Goal: Information Seeking & Learning: Find specific page/section

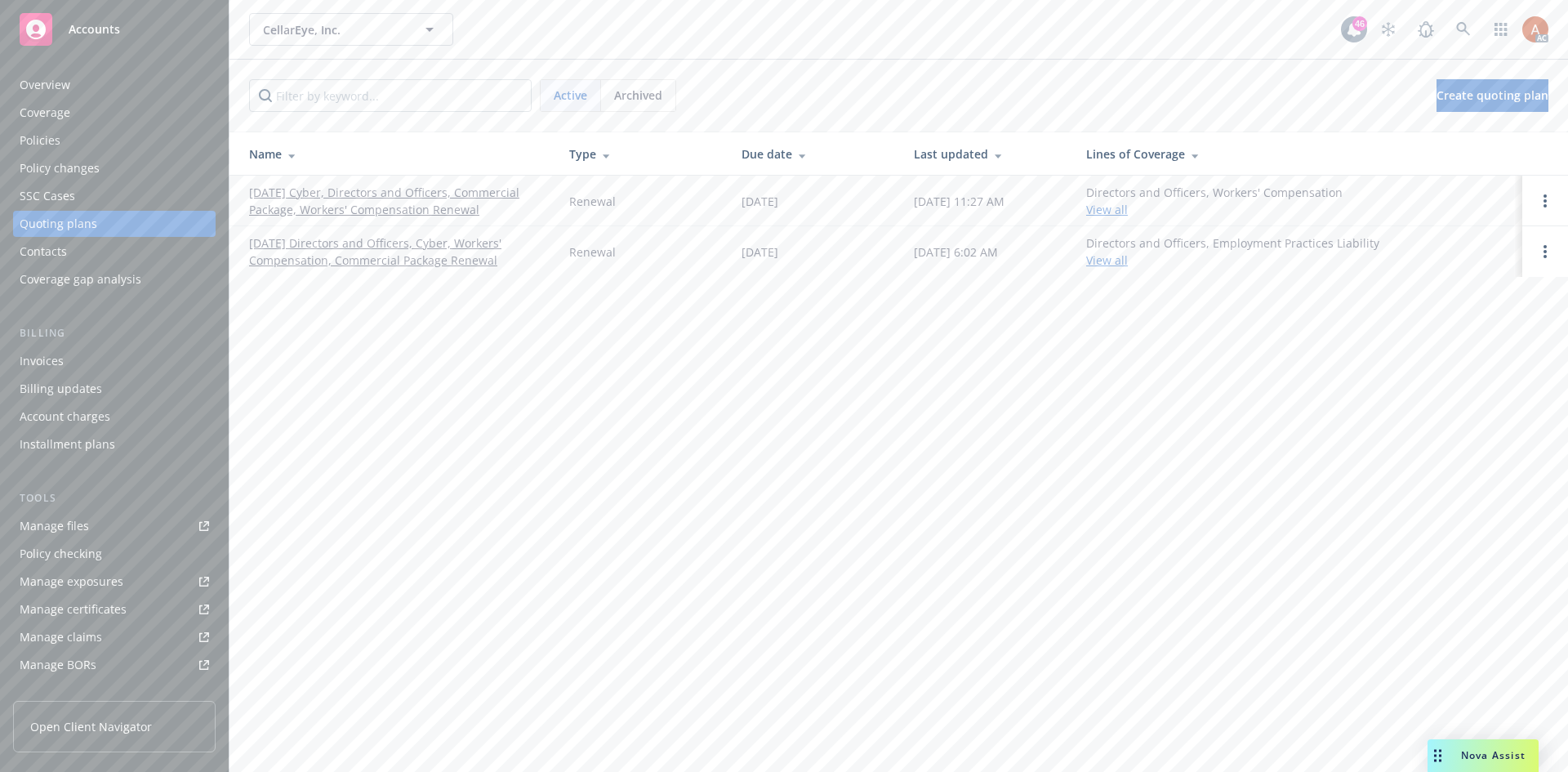
click at [51, 83] on div "Overview" at bounding box center [45, 85] width 50 height 26
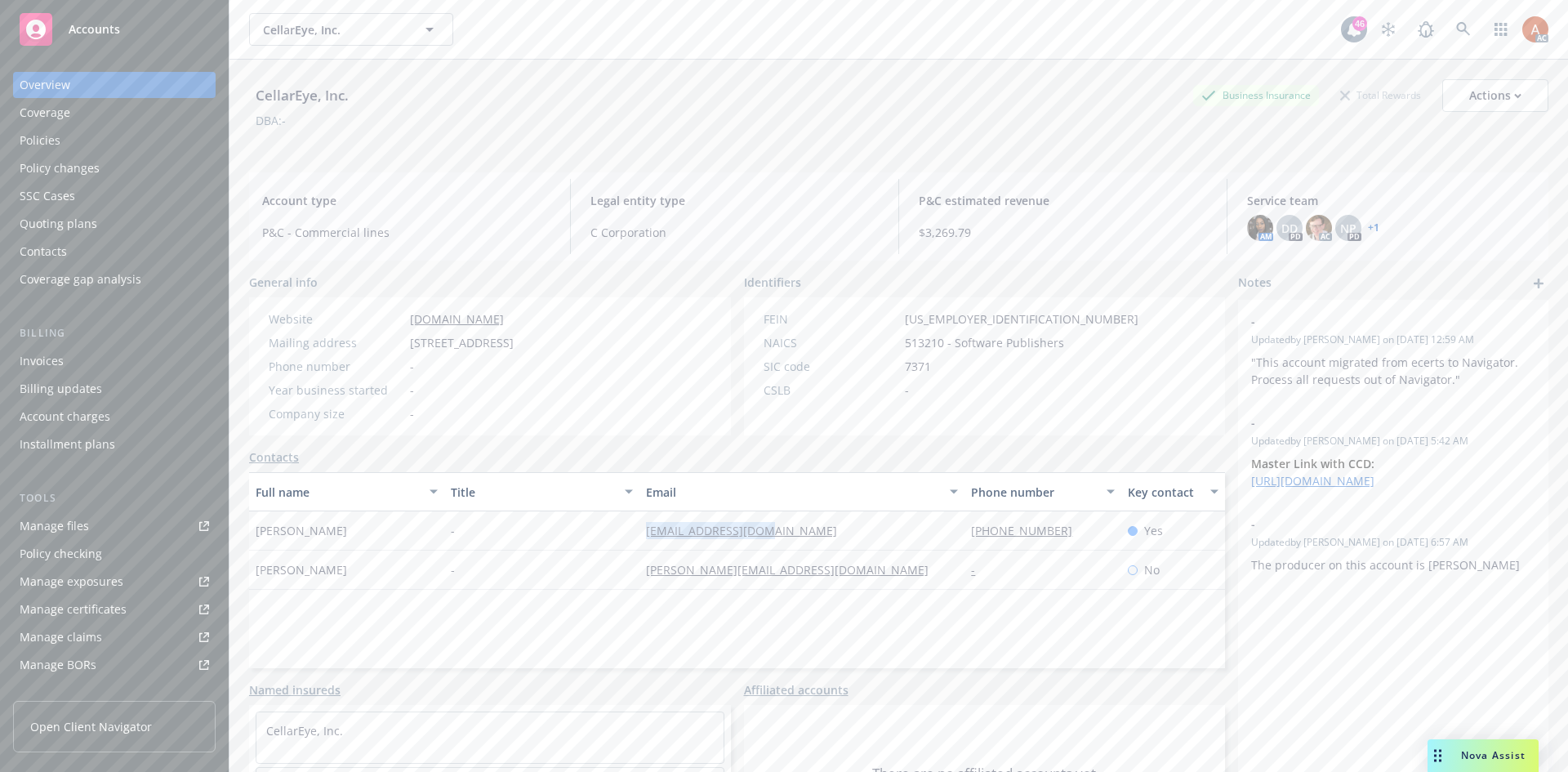
drag, startPoint x: 652, startPoint y: 548, endPoint x: 819, endPoint y: 558, distance: 167.3
click at [819, 551] on div "Kaz Ohno - [EMAIL_ADDRESS][DOMAIN_NAME] [PHONE_NUMBER] Yes" at bounding box center [737, 531] width 976 height 40
drag, startPoint x: 608, startPoint y: 584, endPoint x: 803, endPoint y: 599, distance: 195.6
click at [803, 590] on div "Deanna Dooley - [EMAIL_ADDRESS][DOMAIN_NAME] - No" at bounding box center [737, 571] width 976 height 40
copy div "[PERSON_NAME][EMAIL_ADDRESS][DOMAIN_NAME]"
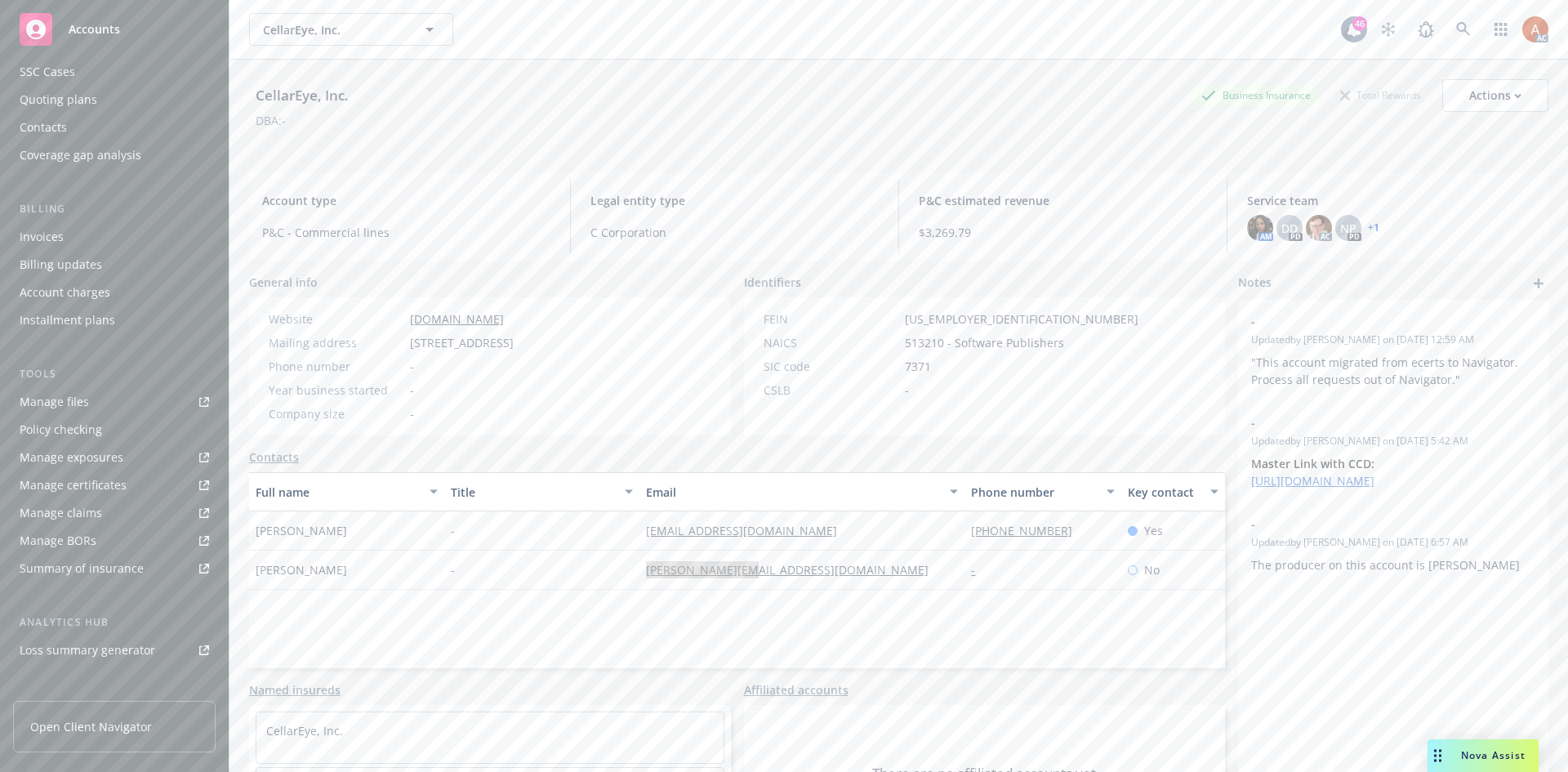
scroll to position [293, 0]
click at [49, 575] on div "Service team" at bounding box center [54, 564] width 70 height 26
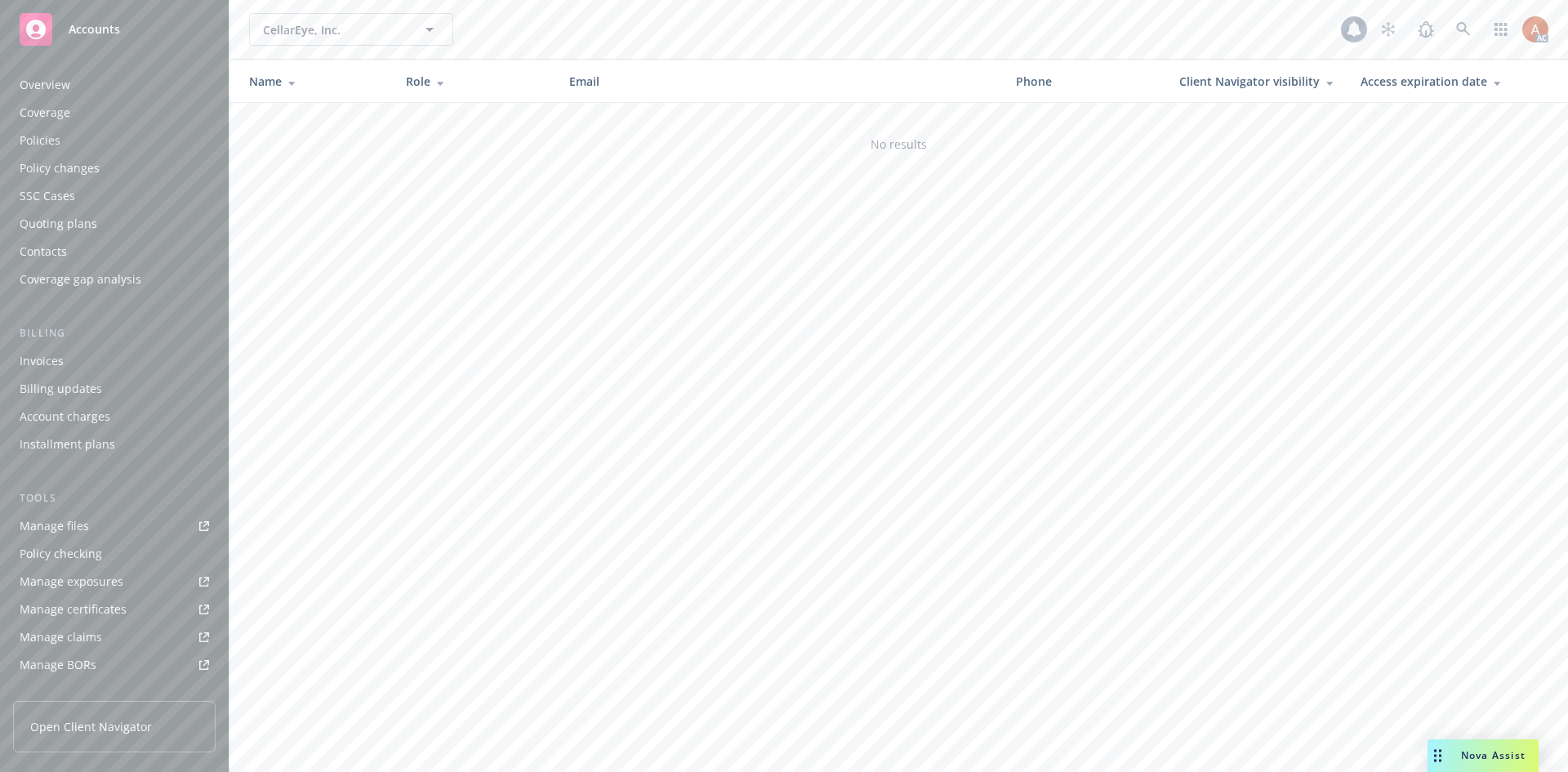
scroll to position [293, 0]
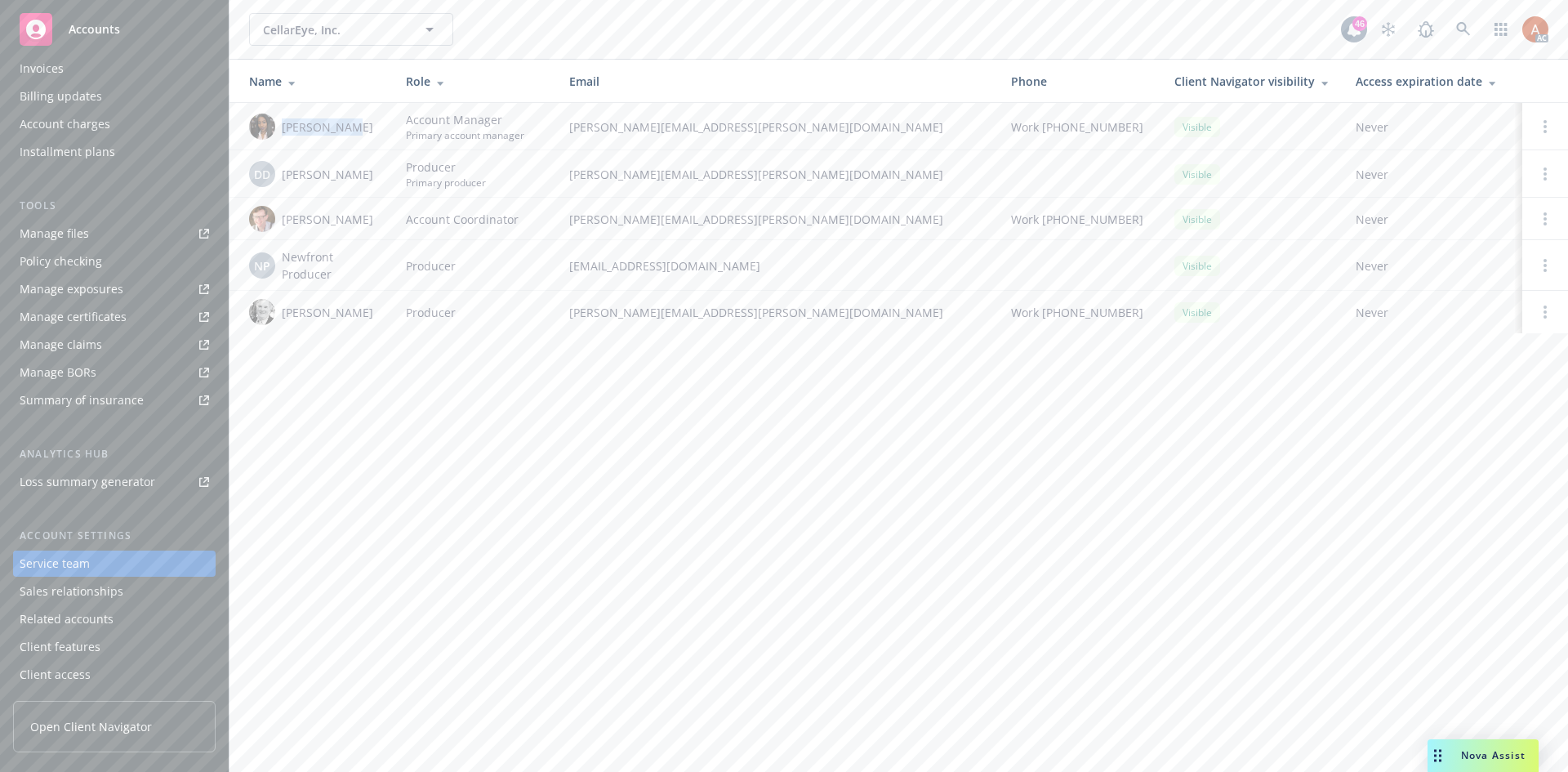
drag, startPoint x: 282, startPoint y: 124, endPoint x: 385, endPoint y: 126, distance: 103.0
click at [385, 126] on td "[PERSON_NAME]" at bounding box center [311, 126] width 163 height 47
copy span "[PERSON_NAME]"
drag, startPoint x: 277, startPoint y: 174, endPoint x: 367, endPoint y: 177, distance: 90.0
click at [364, 175] on div "DD [PERSON_NAME]" at bounding box center [314, 174] width 131 height 26
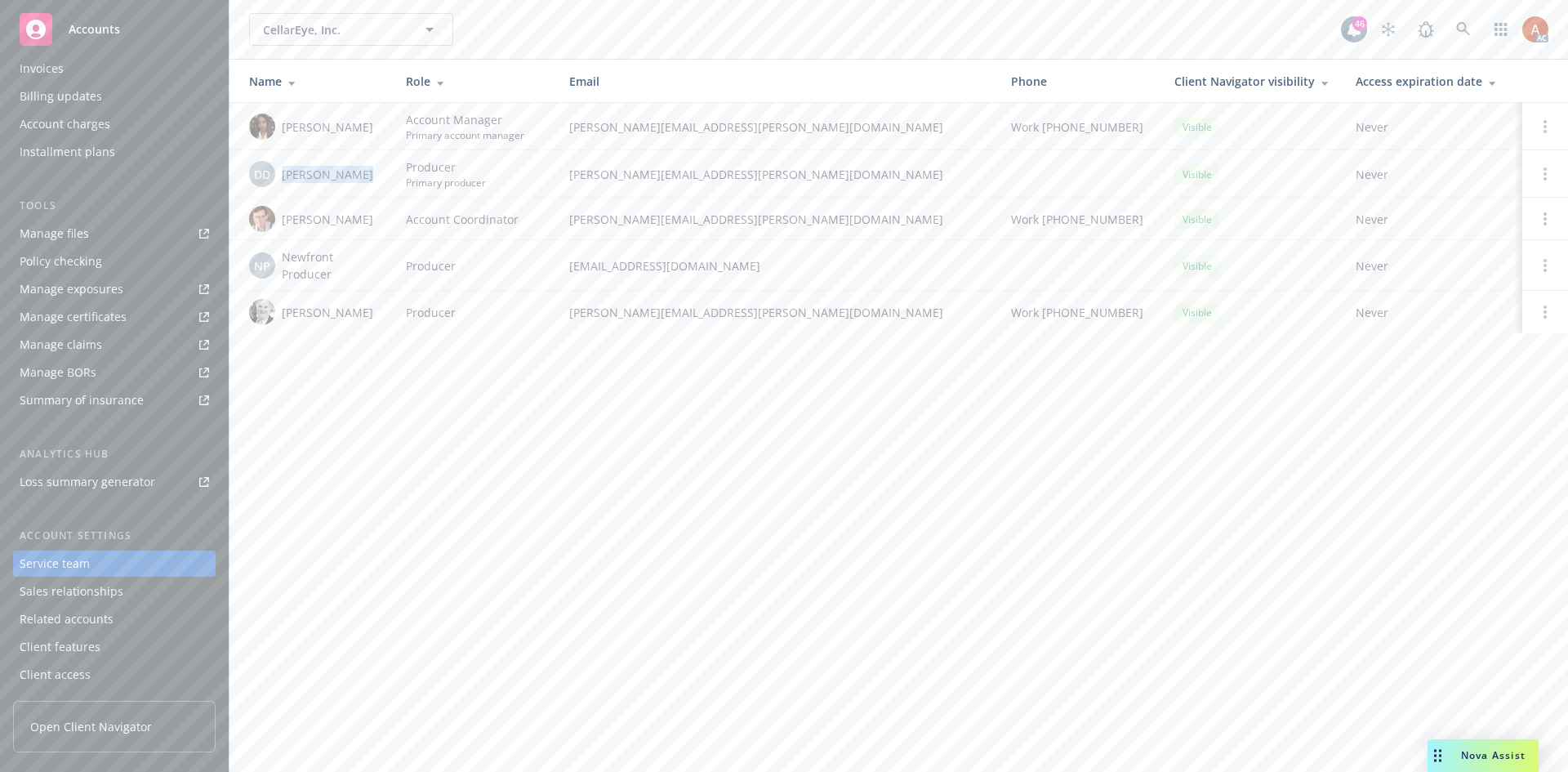
copy div "[PERSON_NAME]"
drag, startPoint x: 291, startPoint y: 220, endPoint x: 362, endPoint y: 247, distance: 76.0
click at [334, 223] on span "[PERSON_NAME]" at bounding box center [327, 219] width 92 height 17
copy span "[PERSON_NAME]"
drag, startPoint x: 276, startPoint y: 316, endPoint x: 386, endPoint y: 309, distance: 110.2
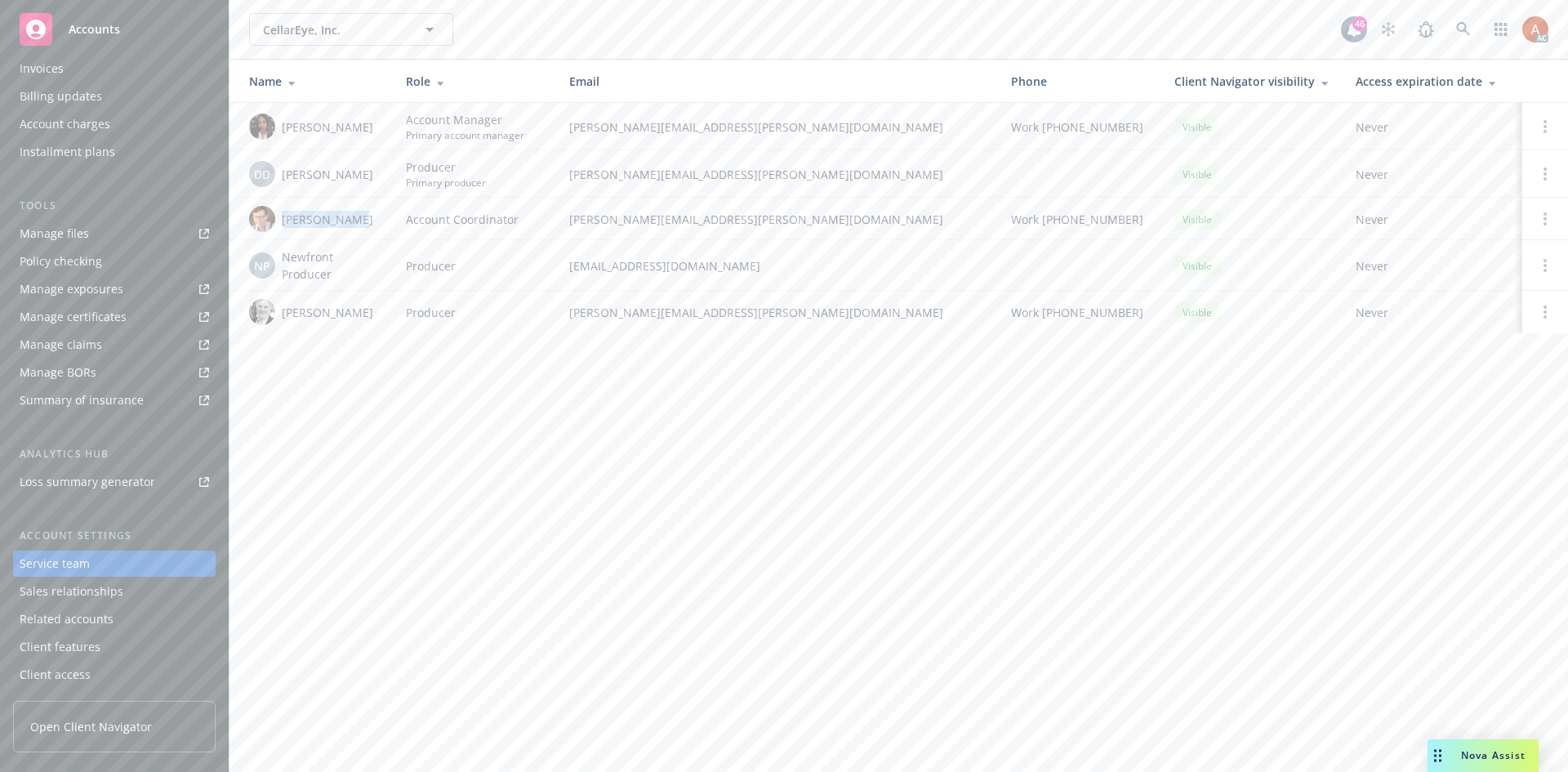
click at [386, 309] on td "[PERSON_NAME]" at bounding box center [311, 313] width 163 height 43
copy div "[PERSON_NAME]"
drag, startPoint x: 282, startPoint y: 182, endPoint x: 384, endPoint y: 180, distance: 102.0
click at [384, 180] on td "DD [PERSON_NAME]" at bounding box center [311, 173] width 163 height 47
copy div "[PERSON_NAME]"
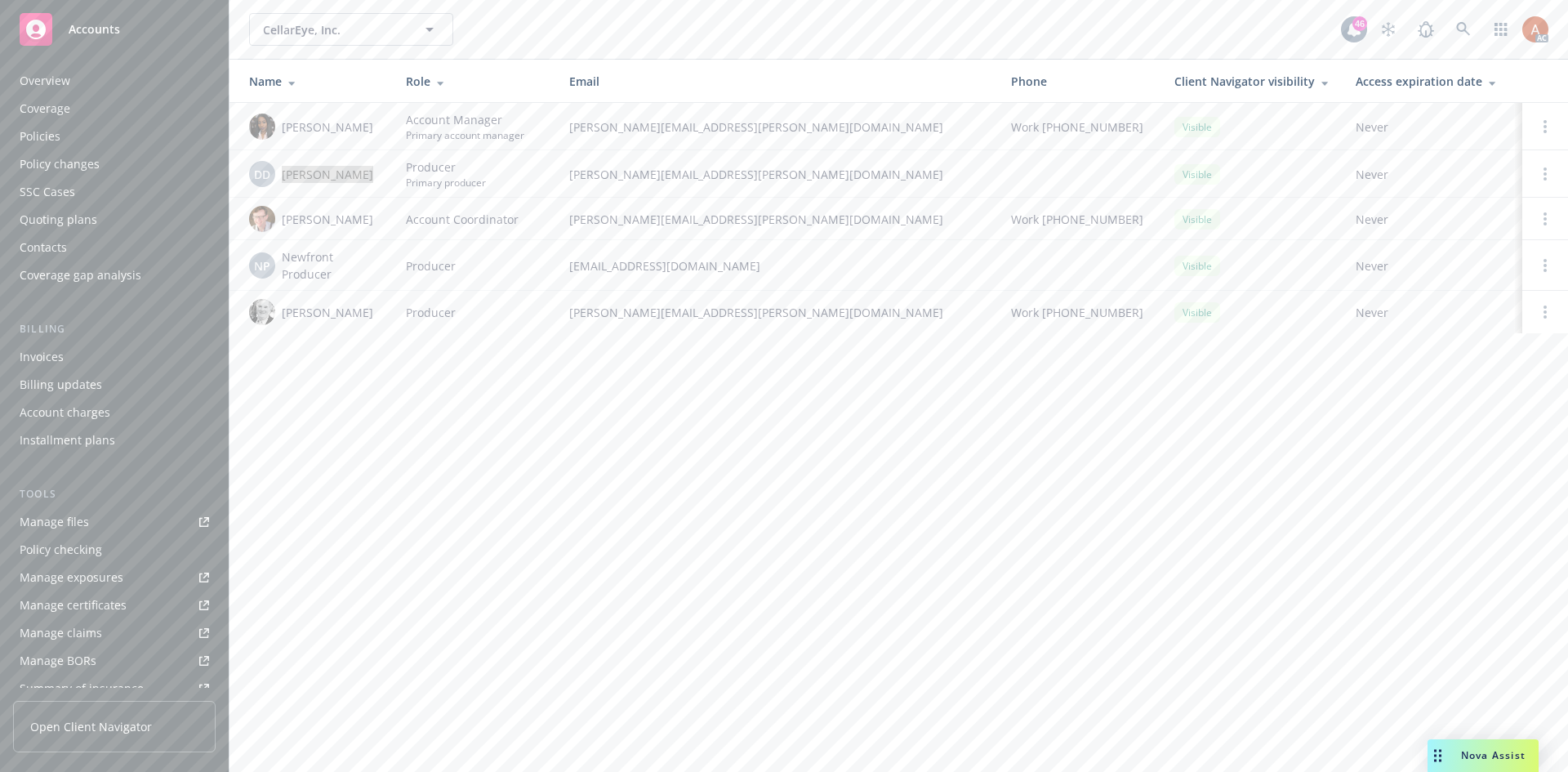
scroll to position [0, 0]
click at [49, 226] on div "Quoting plans" at bounding box center [59, 224] width 77 height 26
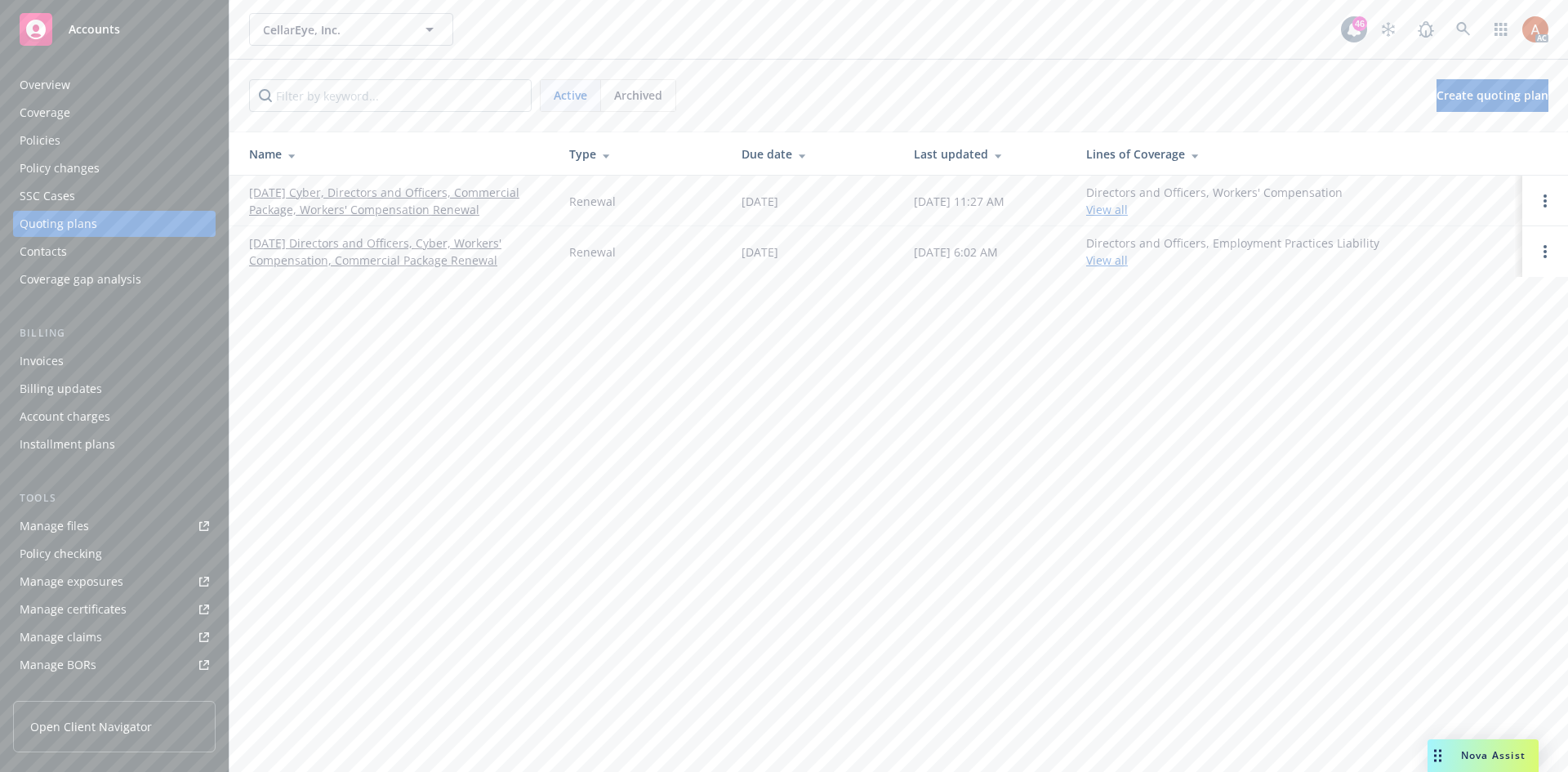
drag, startPoint x: 237, startPoint y: 186, endPoint x: 491, endPoint y: 222, distance: 256.5
click at [491, 222] on td "[DATE] Cyber, Directors and Officers, Commercial Package, Workers' Compensation…" at bounding box center [392, 200] width 326 height 50
copy link "[DATE] Cyber, Directors and Officers, Commercial Package, Workers' Compensation…"
click at [503, 453] on div "CellarEye, Inc. CellarEye, Inc. 46 AC Active Archived Create quoting plan Name …" at bounding box center [899, 386] width 1339 height 772
drag, startPoint x: 237, startPoint y: 193, endPoint x: 456, endPoint y: 195, distance: 219.0
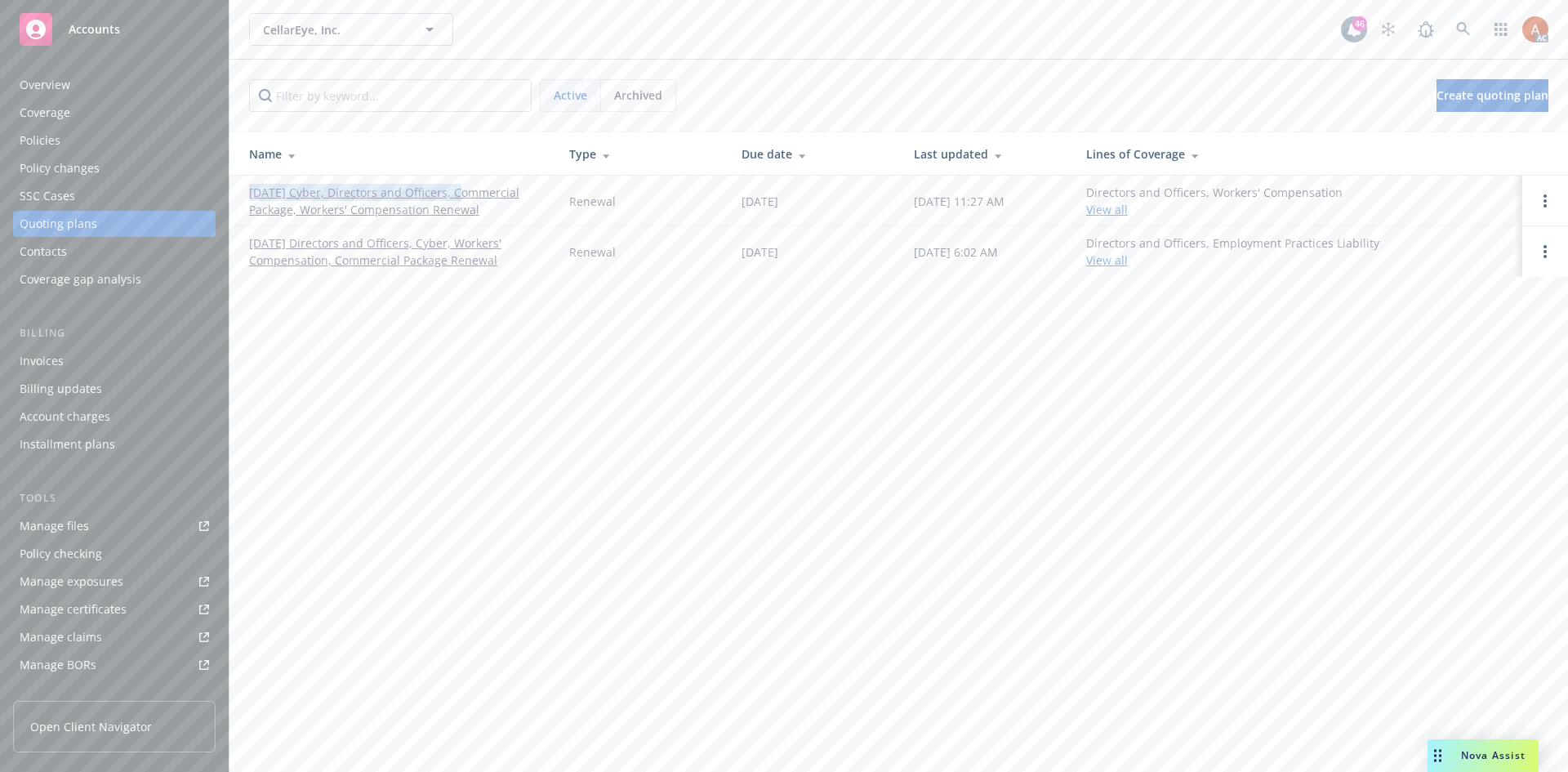
click at [456, 195] on td "[DATE] Cyber, Directors and Officers, Commercial Package, Workers' Compensation…" at bounding box center [392, 200] width 326 height 50
copy link "[DATE] Cyber, Directors and Officers,"
click at [60, 147] on div "Policies" at bounding box center [115, 141] width 190 height 26
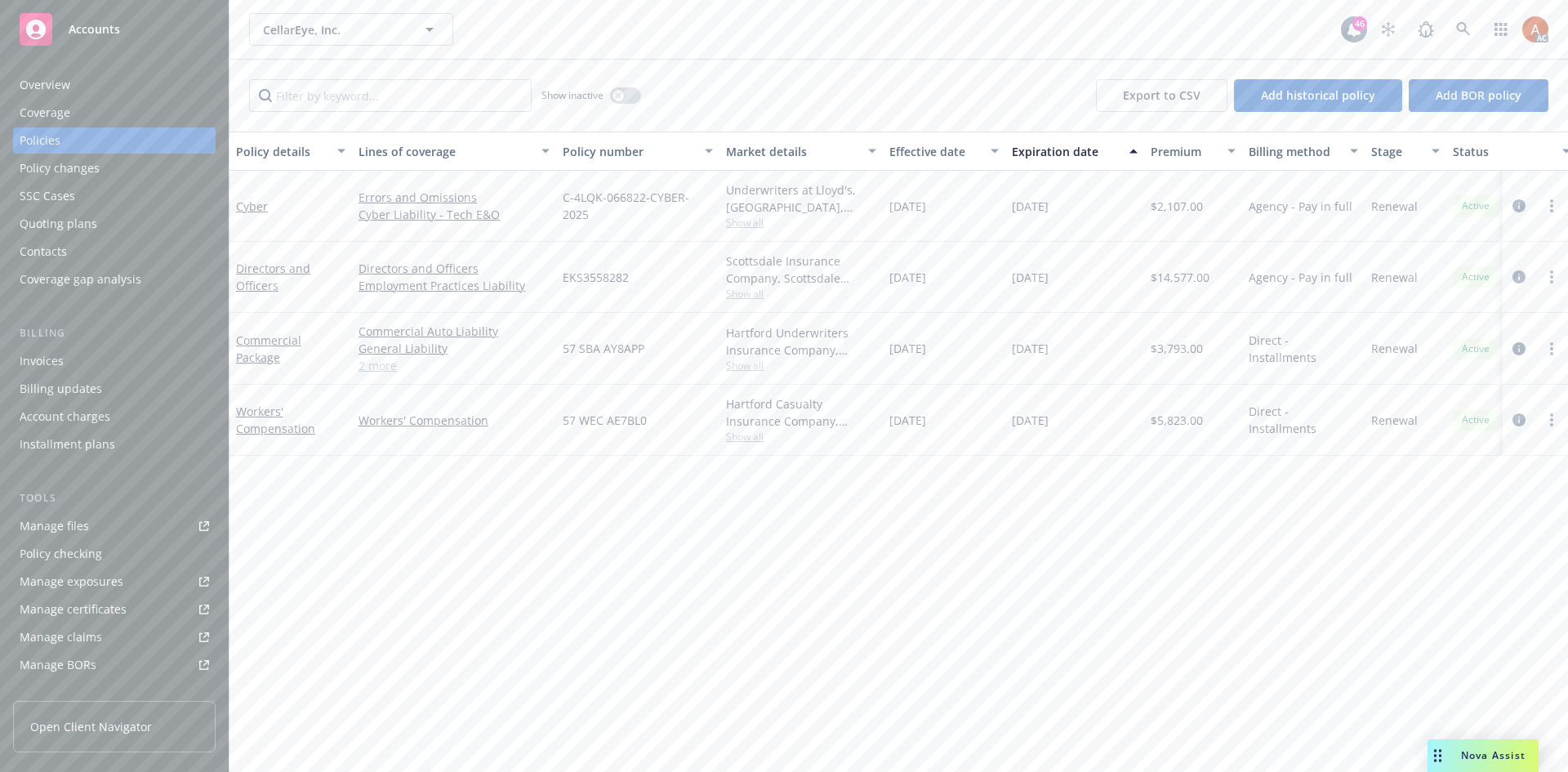
click at [382, 378] on div "Commercial Auto Liability General Liability Commercial Property Commercial Umbr…" at bounding box center [454, 348] width 204 height 72
click at [381, 371] on link "2 more" at bounding box center [454, 365] width 191 height 17
click at [45, 83] on div "Overview" at bounding box center [45, 85] width 50 height 26
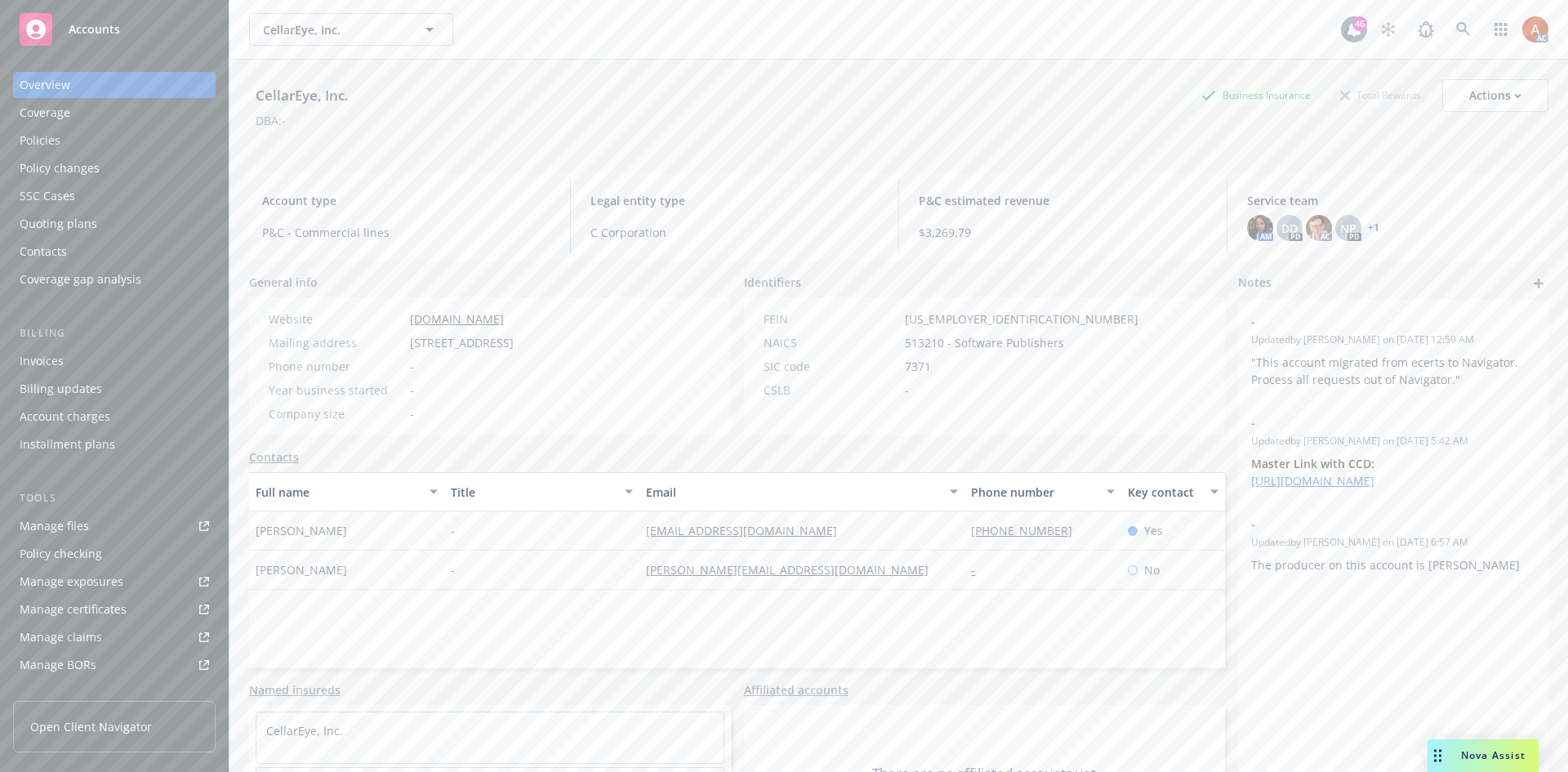
drag, startPoint x: 406, startPoint y: 341, endPoint x: 644, endPoint y: 346, distance: 238.1
click at [520, 346] on div "Mailing address [STREET_ADDRESS][PERSON_NAME]" at bounding box center [391, 342] width 258 height 17
copy span "[STREET_ADDRESS], [GEOGRAPHIC_DATA],"
click at [520, 375] on div "Phone number -" at bounding box center [391, 366] width 258 height 17
drag, startPoint x: 246, startPoint y: 551, endPoint x: 345, endPoint y: 552, distance: 99.0
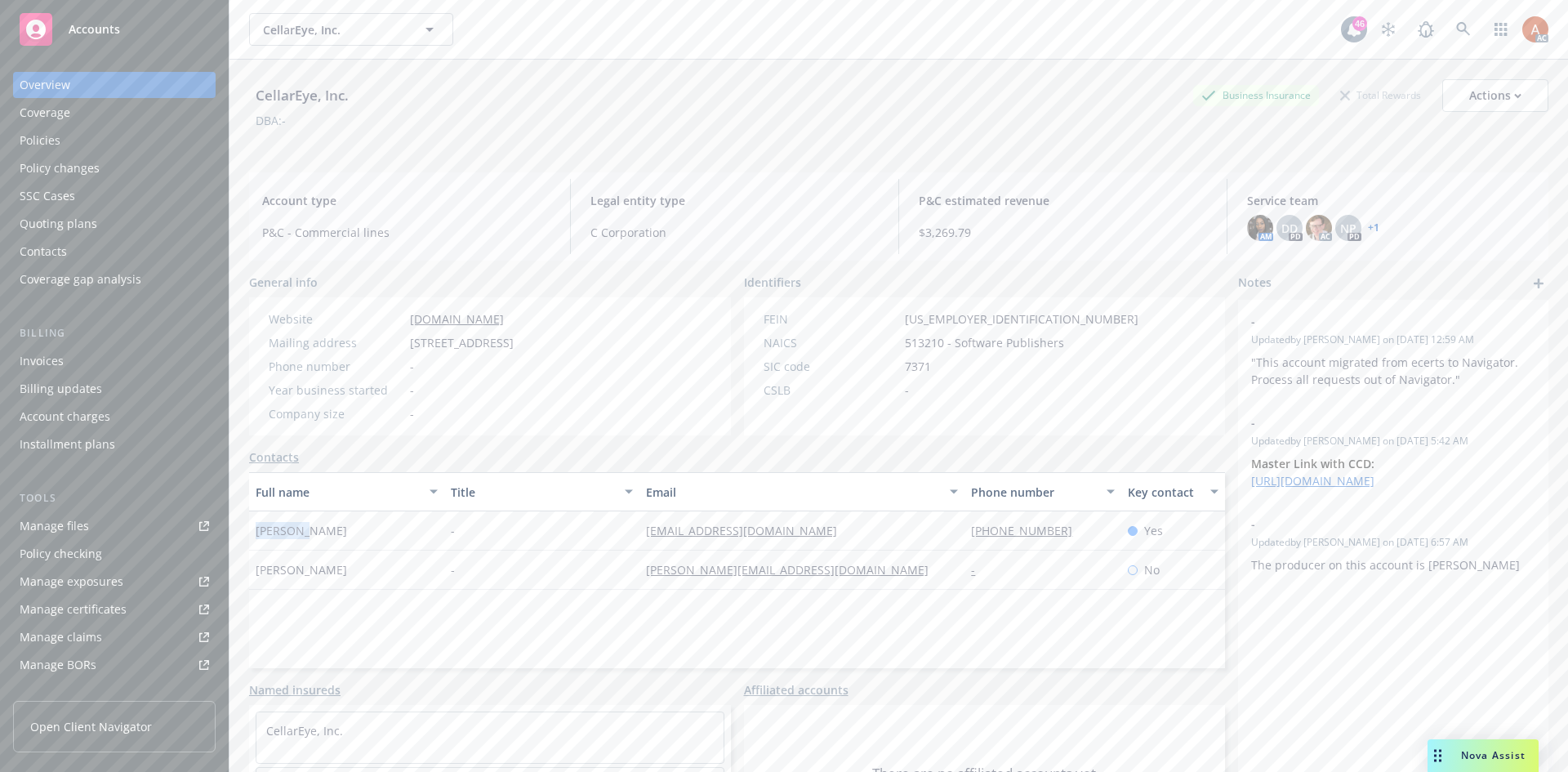
click at [345, 552] on div "CellarEye, Inc. Business Insurance Total Rewards Actions DBA: - Account type P&…" at bounding box center [899, 445] width 1339 height 772
copy span "[PERSON_NAME]"
click at [866, 590] on div "[PERSON_NAME][EMAIL_ADDRESS][DOMAIN_NAME]" at bounding box center [802, 571] width 325 height 40
drag, startPoint x: 606, startPoint y: 544, endPoint x: 987, endPoint y: 568, distance: 381.8
click at [846, 551] on div "Kaz Ohno - [EMAIL_ADDRESS][DOMAIN_NAME] [PHONE_NUMBER] Yes" at bounding box center [737, 531] width 976 height 40
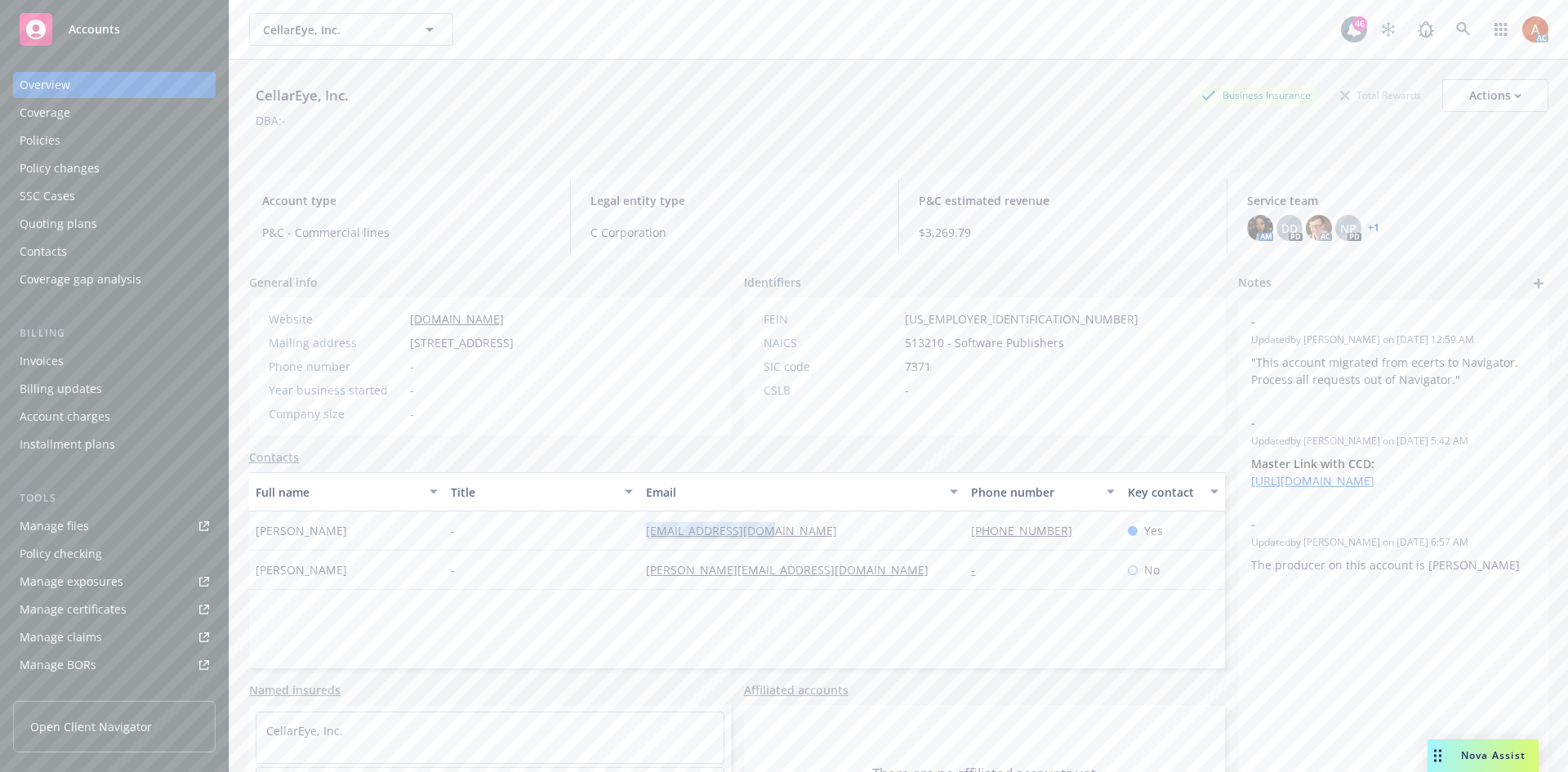
drag, startPoint x: 406, startPoint y: 344, endPoint x: 692, endPoint y: 349, distance: 286.0
click at [520, 349] on div "Mailing address [STREET_ADDRESS][PERSON_NAME]" at bounding box center [391, 342] width 258 height 17
drag, startPoint x: 585, startPoint y: 399, endPoint x: 589, endPoint y: 389, distance: 10.8
click at [520, 395] on div "Website [DOMAIN_NAME] Mailing address [STREET_ADDRESS][PERSON_NAME][PHONE_NUMBE…" at bounding box center [391, 367] width 258 height 112
click at [514, 346] on span "[STREET_ADDRESS]" at bounding box center [462, 342] width 104 height 17
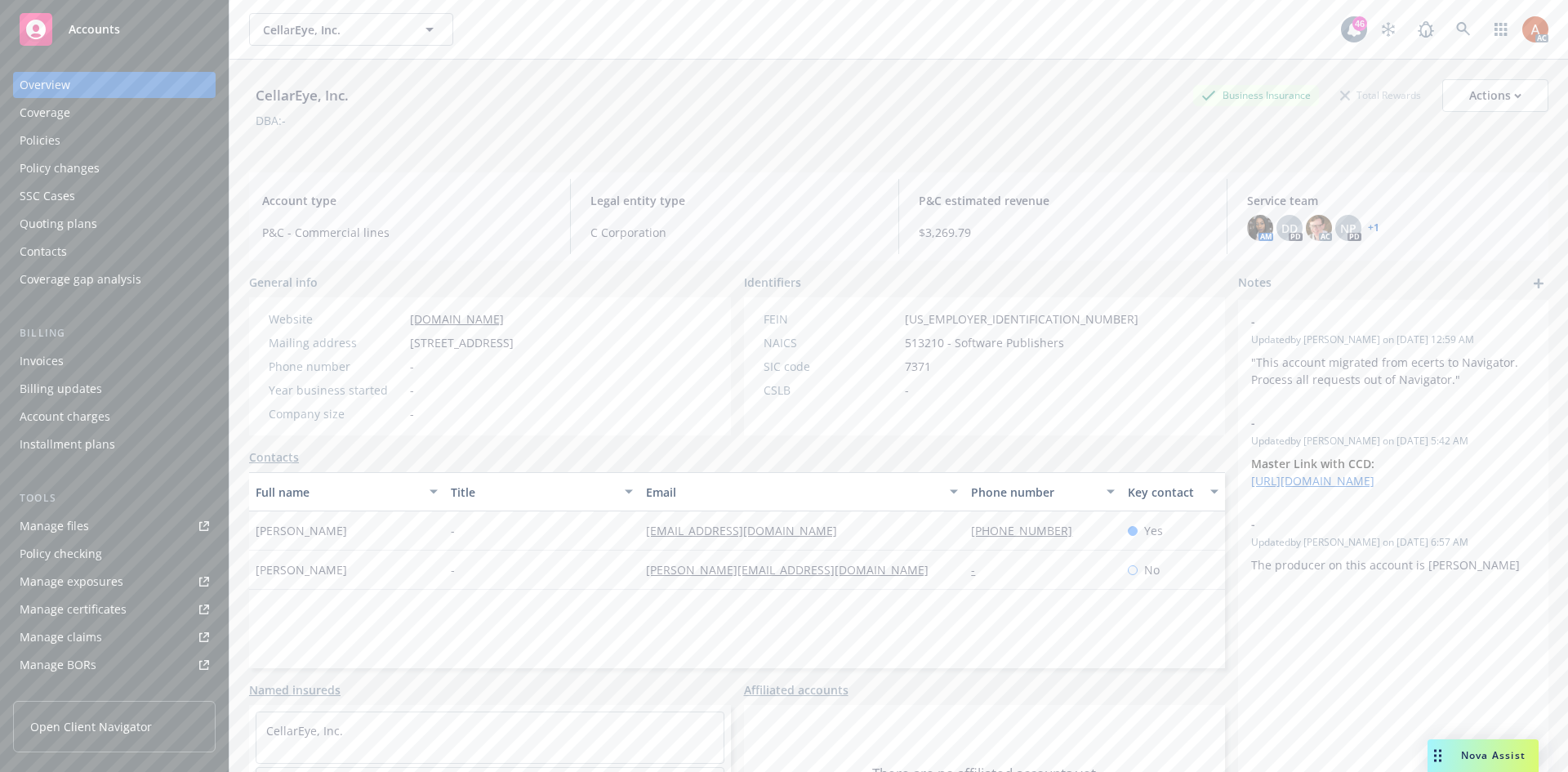
click at [514, 346] on span "[STREET_ADDRESS]" at bounding box center [462, 342] width 104 height 17
drag, startPoint x: 251, startPoint y: 553, endPoint x: 339, endPoint y: 553, distance: 88.0
click at [339, 551] on div "[PERSON_NAME]" at bounding box center [346, 531] width 195 height 40
click at [55, 138] on div "Policies" at bounding box center [40, 141] width 41 height 26
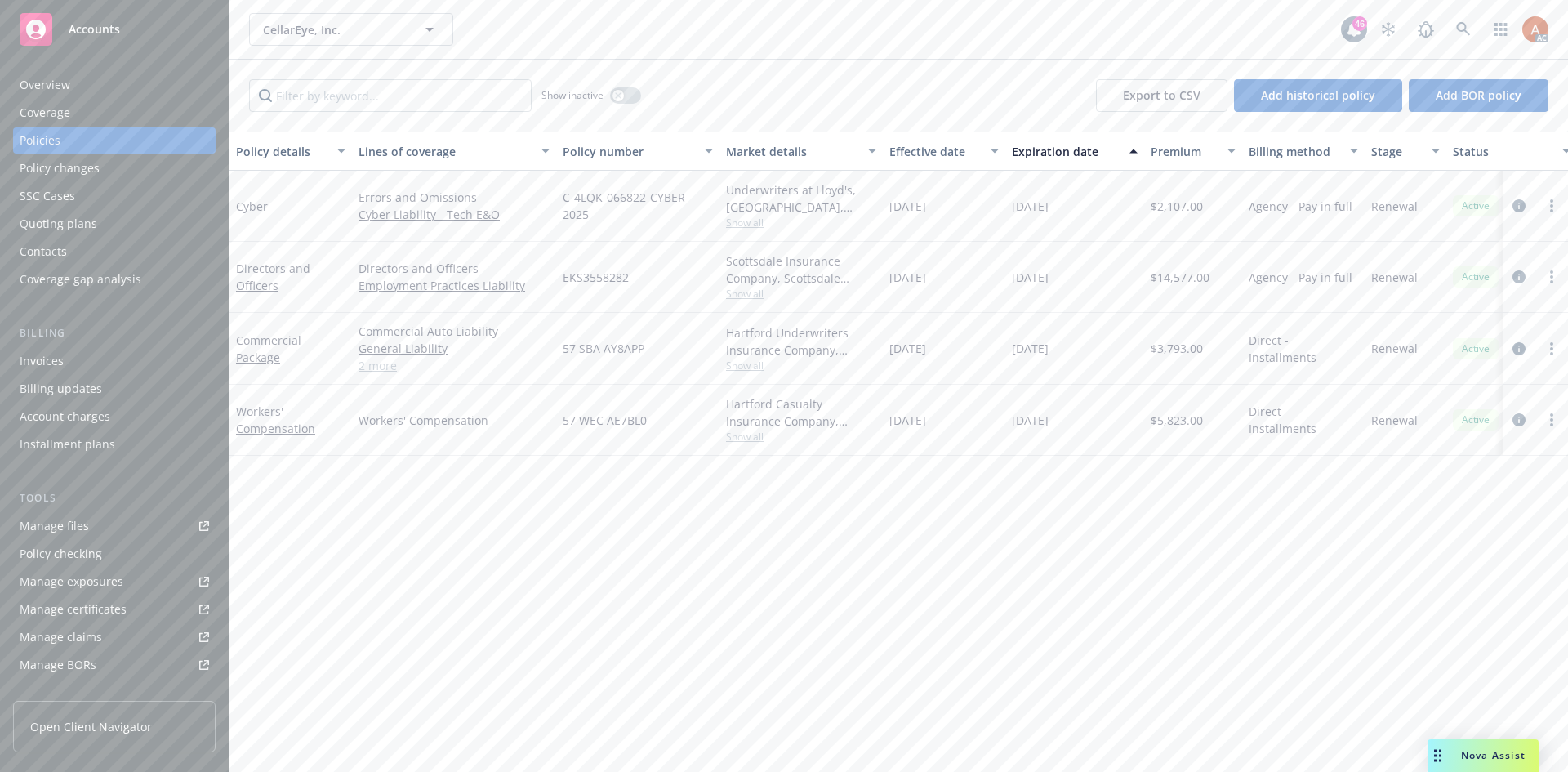
click at [370, 365] on link "2 more" at bounding box center [454, 365] width 191 height 17
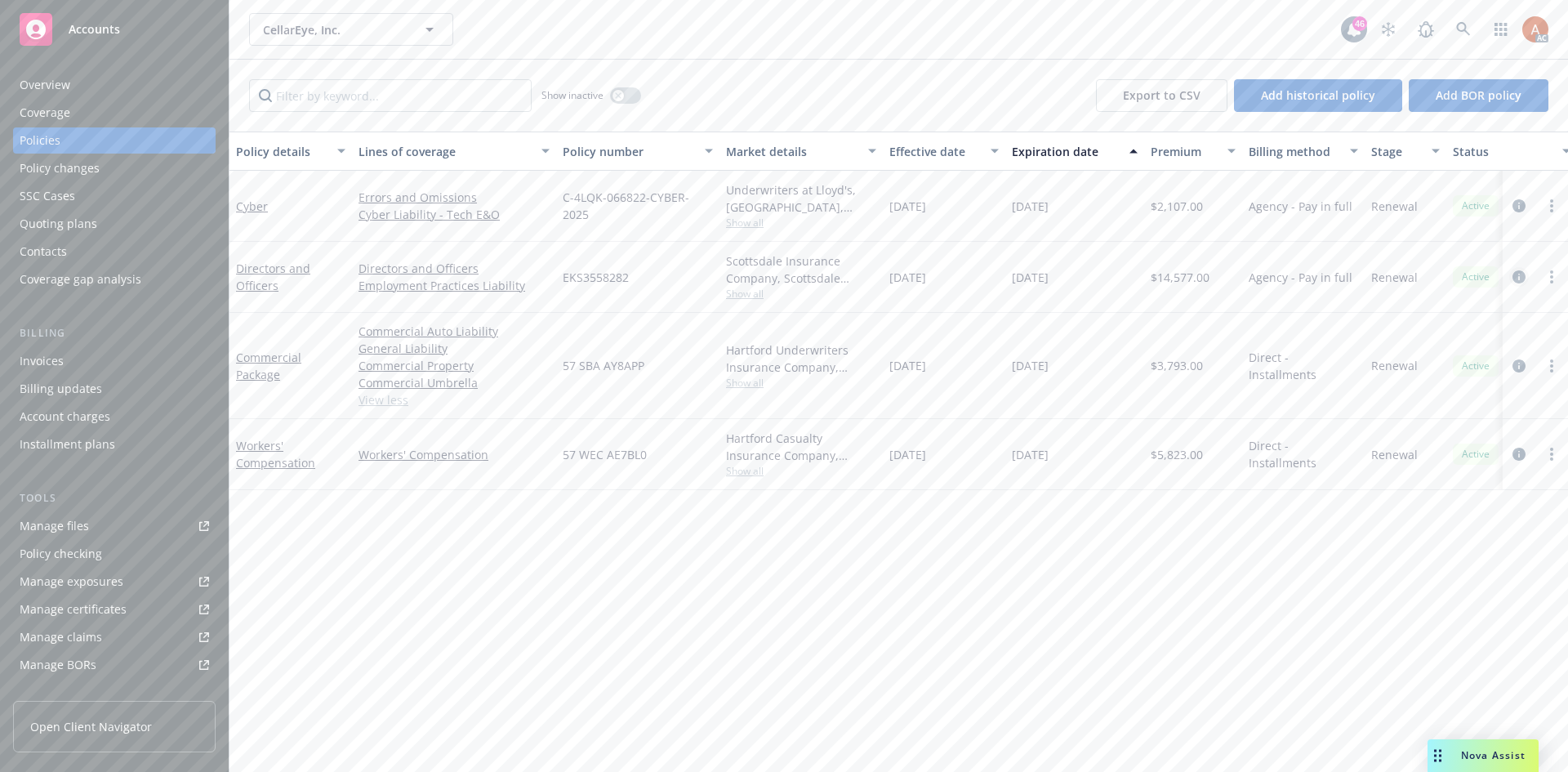
click at [1517, 279] on icon "circleInformation" at bounding box center [1519, 277] width 13 height 13
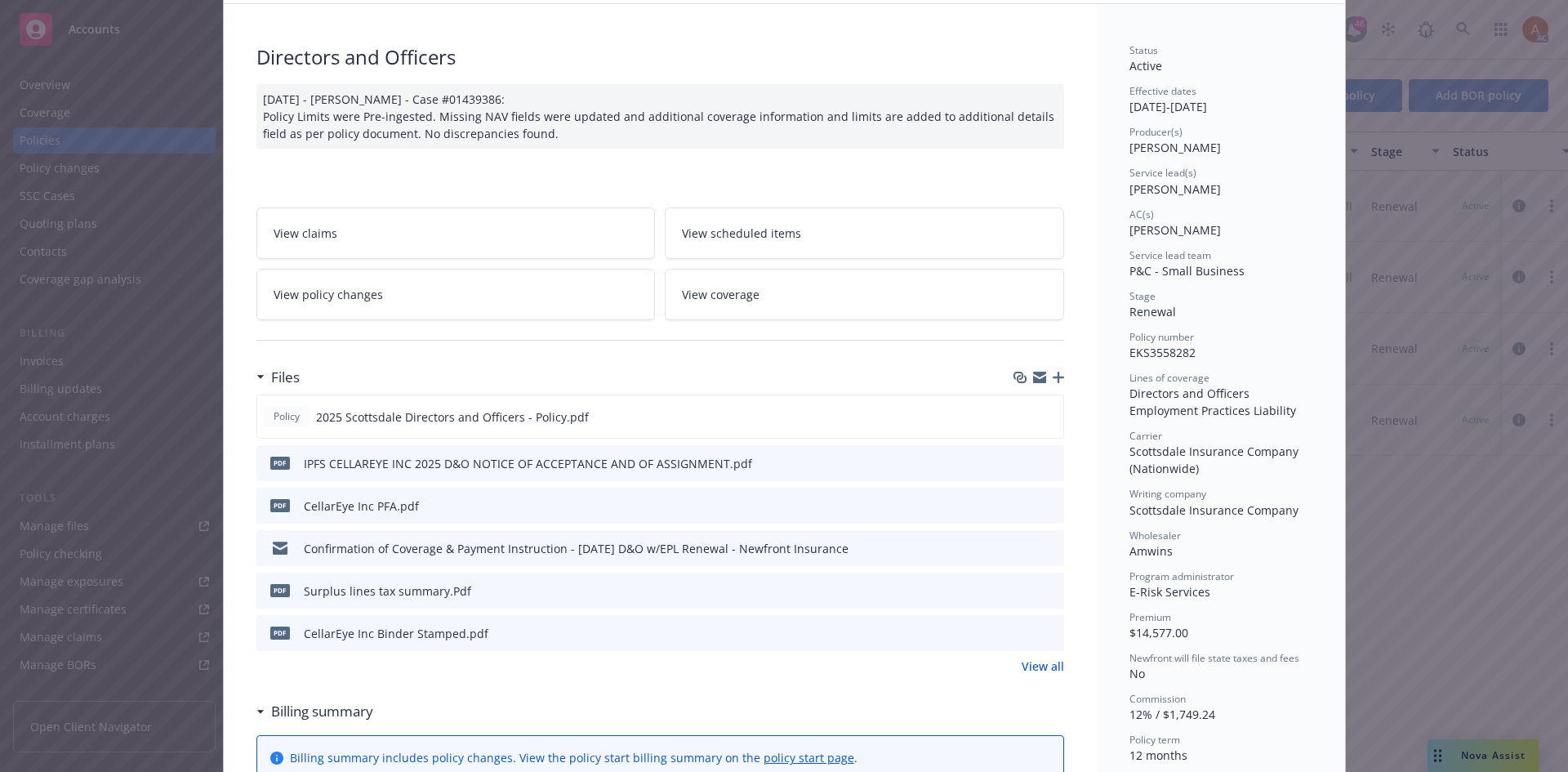
scroll to position [163, 0]
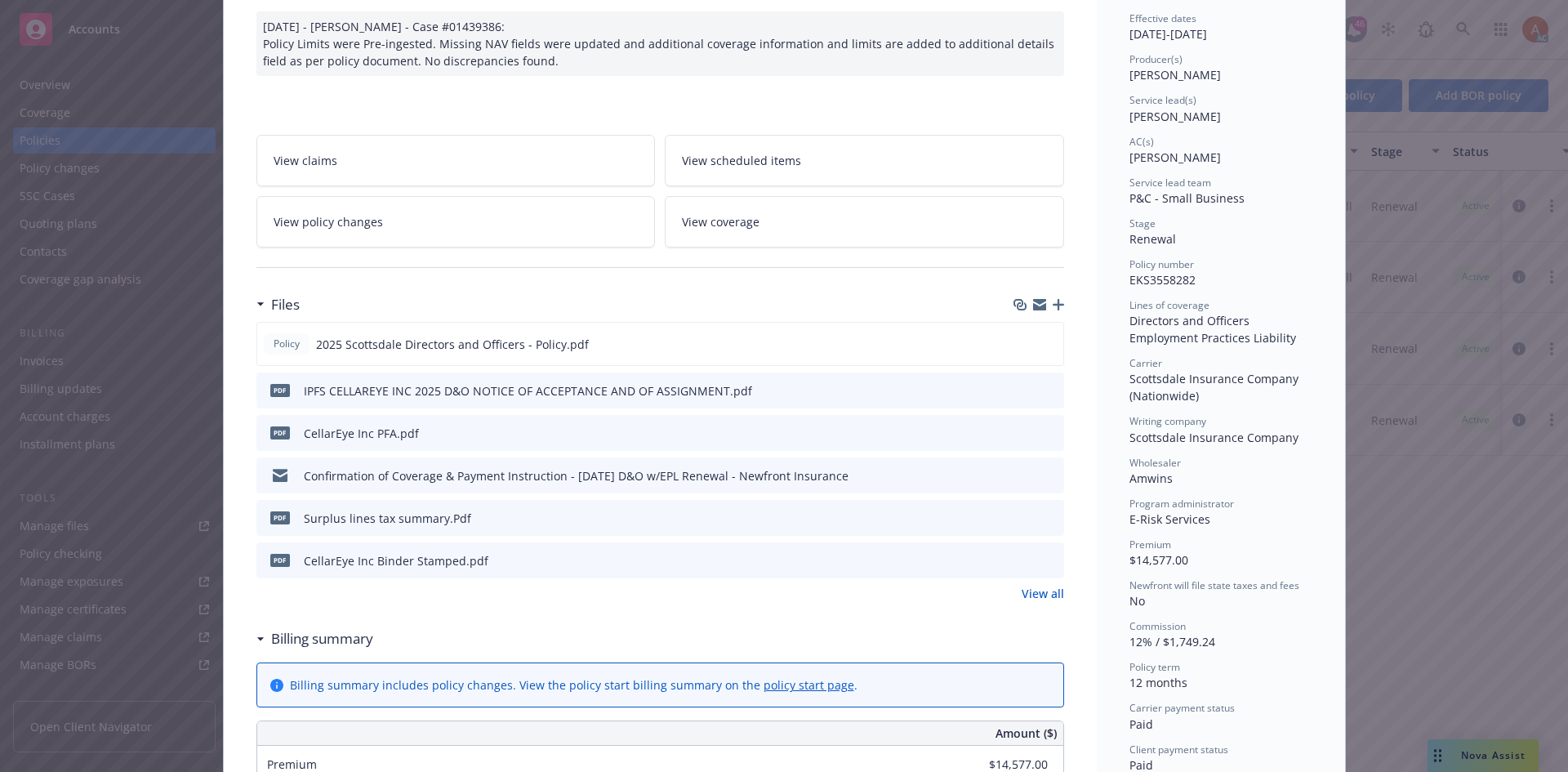
click at [1022, 593] on link "View all" at bounding box center [1044, 593] width 43 height 17
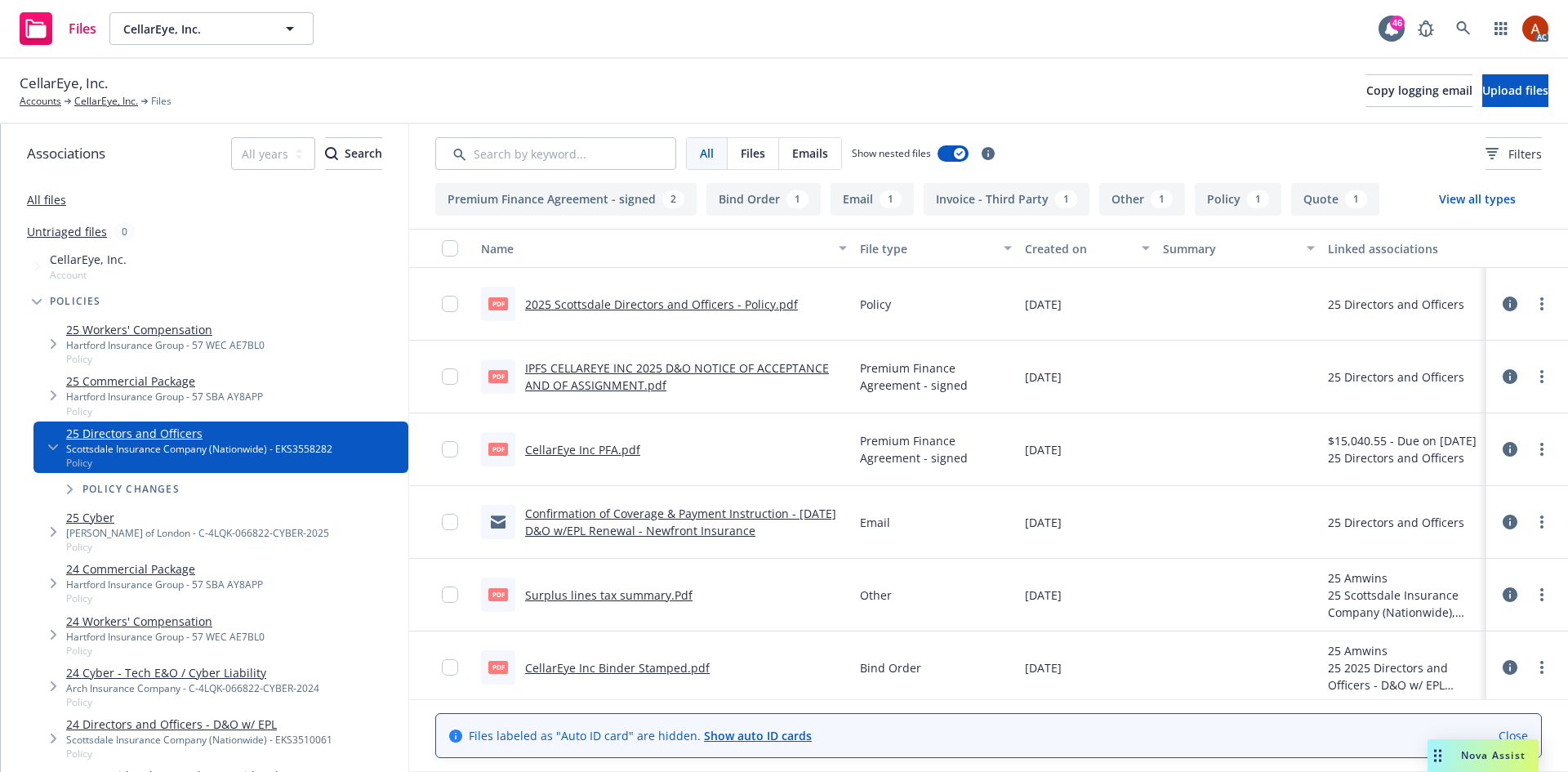
click at [1229, 198] on button "Policy 1" at bounding box center [1238, 200] width 87 height 33
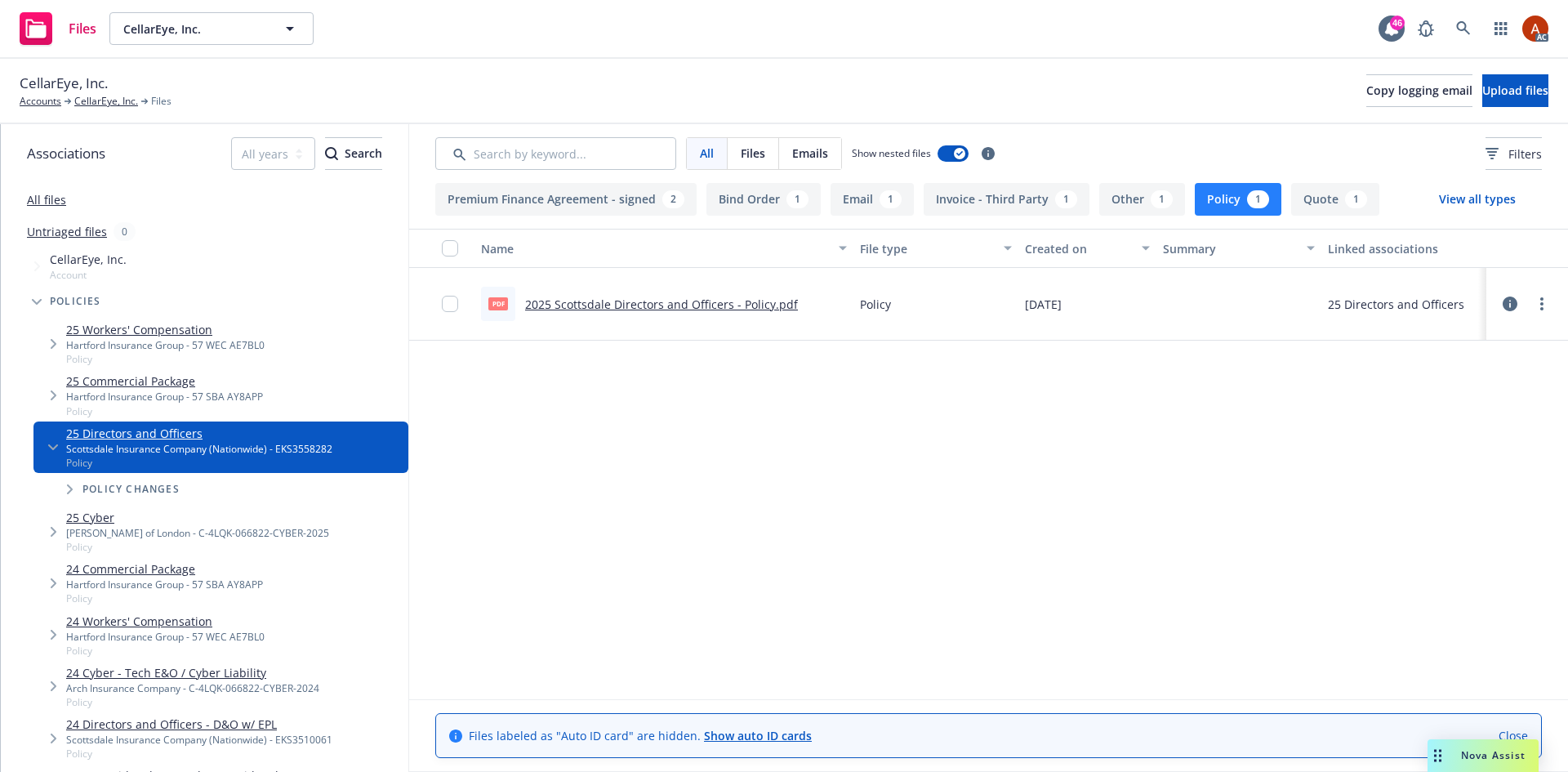
click at [642, 308] on link "2025 Scottsdale Directors and Officers - Policy.pdf" at bounding box center [661, 304] width 273 height 16
click at [98, 92] on span "CellarEye, Inc." at bounding box center [63, 83] width 88 height 21
click at [113, 101] on link "CellarEye, Inc." at bounding box center [106, 101] width 63 height 15
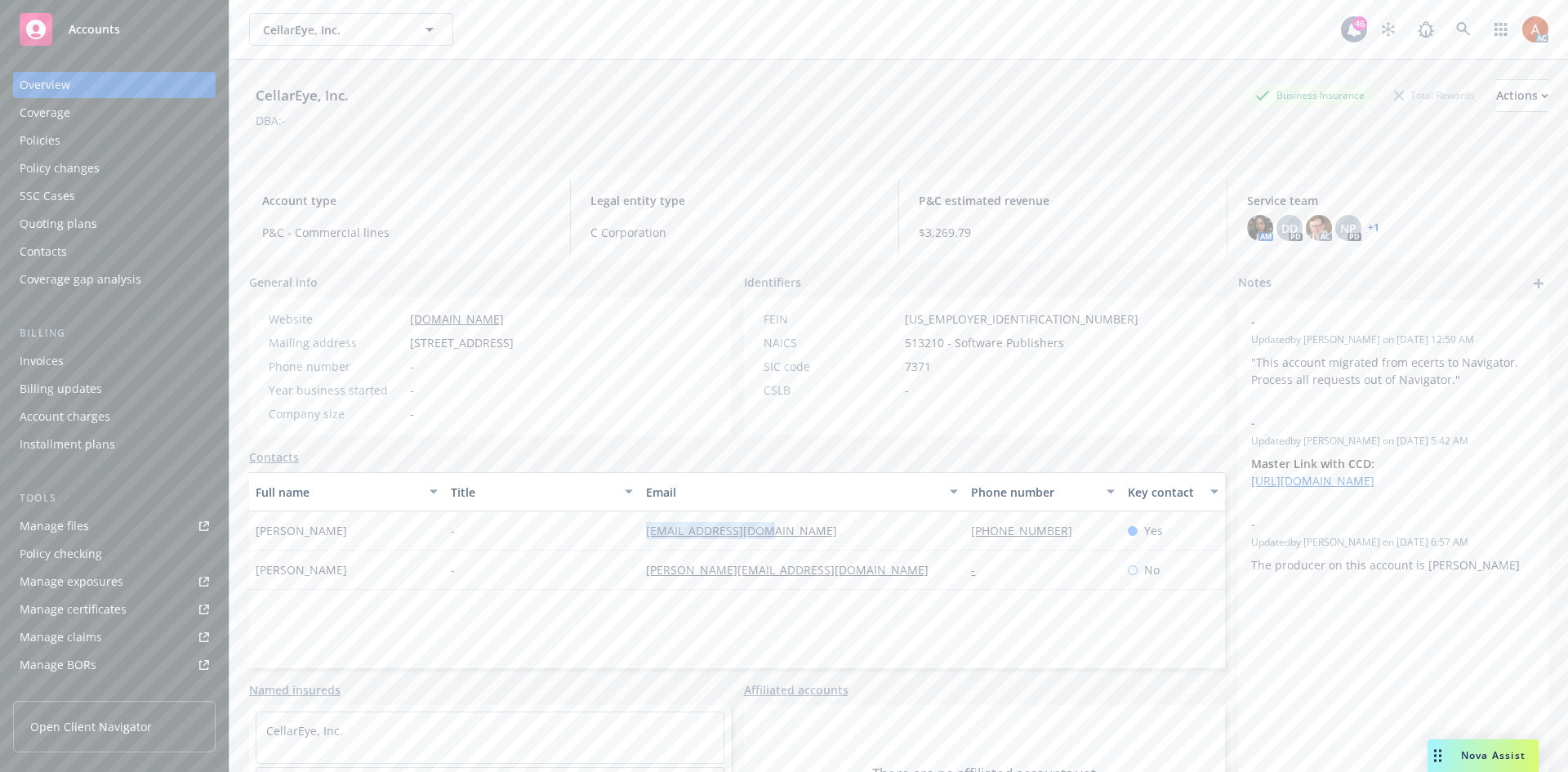
drag, startPoint x: 608, startPoint y: 548, endPoint x: 790, endPoint y: 551, distance: 182.0
click at [789, 551] on div "Kaz Ohno - [EMAIL_ADDRESS][DOMAIN_NAME] [PHONE_NUMBER] Yes" at bounding box center [737, 531] width 976 height 40
copy div "[EMAIL_ADDRESS][DOMAIN_NAME]"
drag, startPoint x: 1017, startPoint y: 648, endPoint x: 1008, endPoint y: 630, distance: 20.1
click at [1018, 649] on div "Full name Title Email Phone number Key contact Kaz Ohno - [EMAIL_ADDRESS][DOMAI…" at bounding box center [737, 571] width 976 height 196
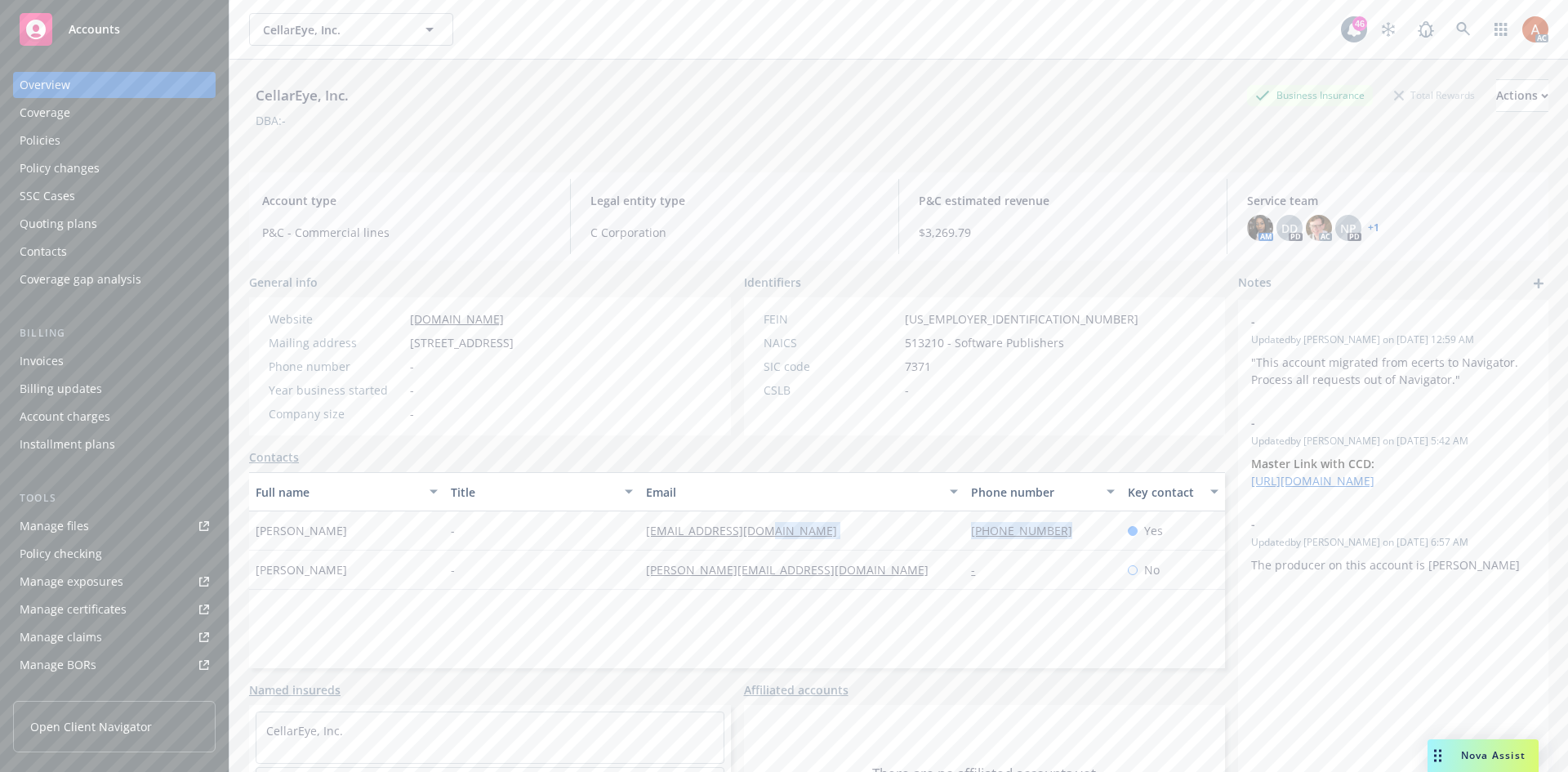
drag, startPoint x: 942, startPoint y: 552, endPoint x: 1052, endPoint y: 548, distance: 110.1
click at [1052, 548] on div "Kaz Ohno - [EMAIL_ADDRESS][DOMAIN_NAME] [PHONE_NUMBER] Yes" at bounding box center [737, 531] width 976 height 40
copy div "[PHONE_NUMBER]"
click at [43, 135] on div "Policies" at bounding box center [40, 141] width 41 height 26
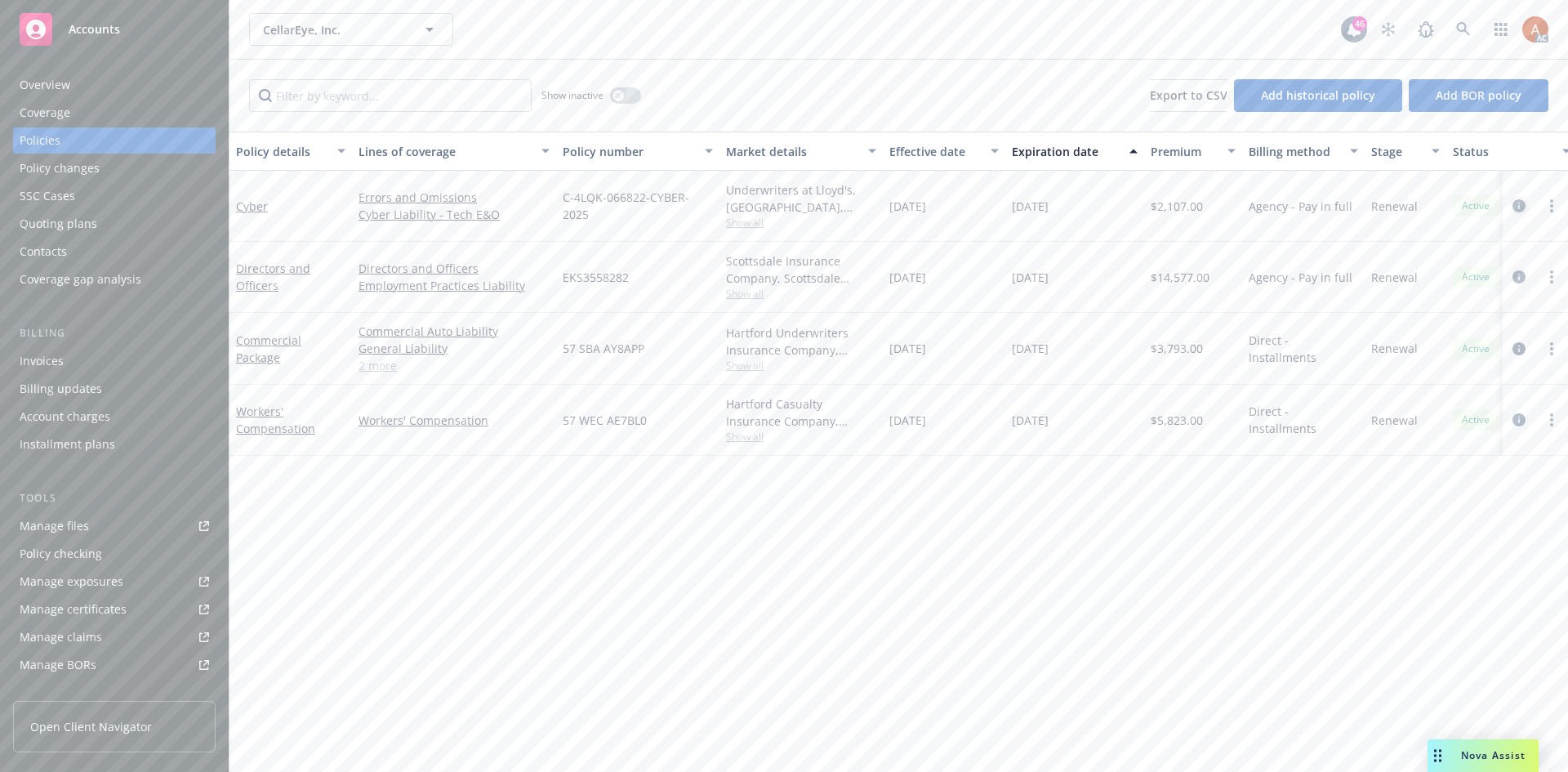
click at [1519, 207] on icon "circleInformation" at bounding box center [1519, 206] width 13 height 13
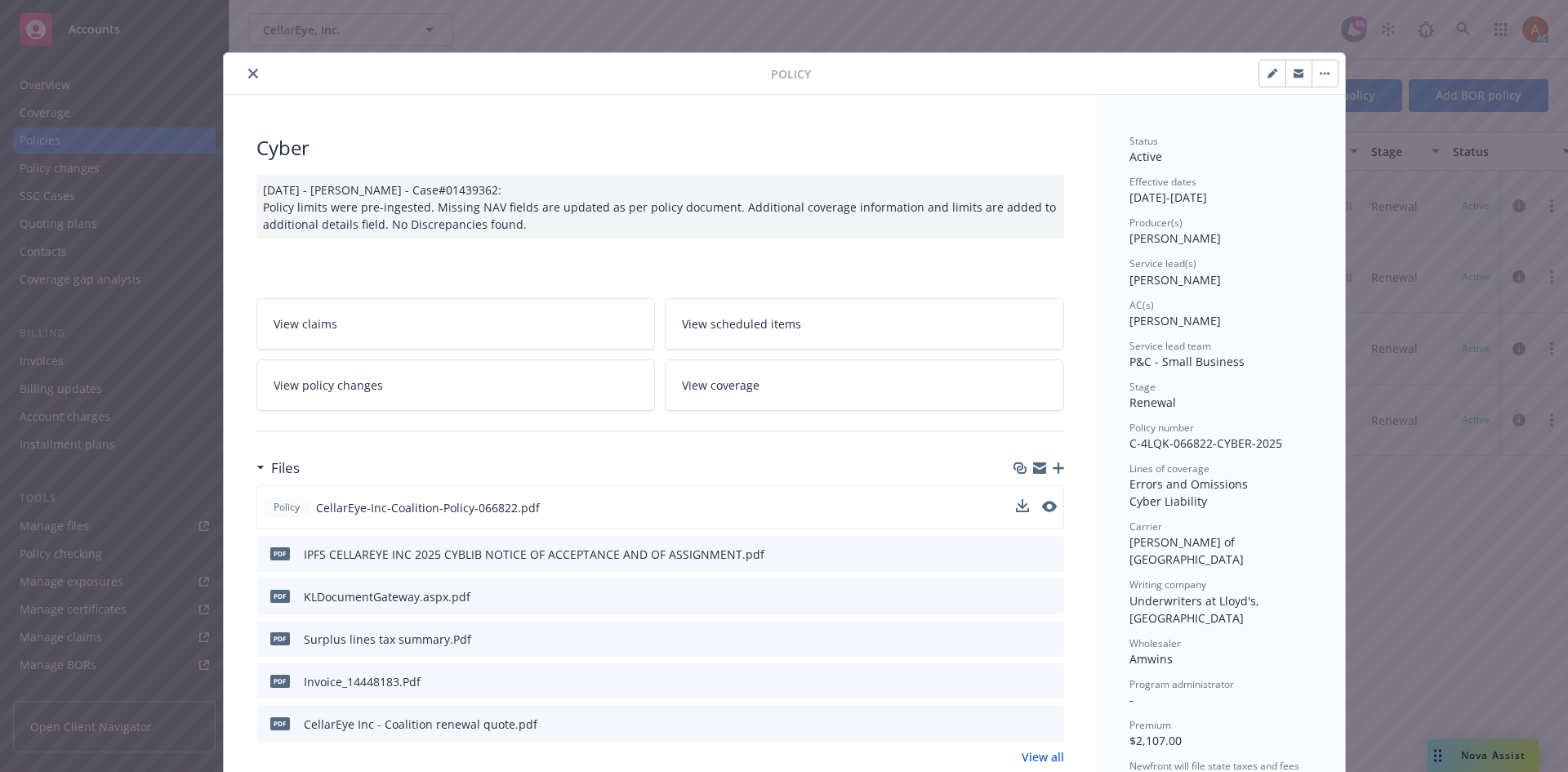
scroll to position [163, 0]
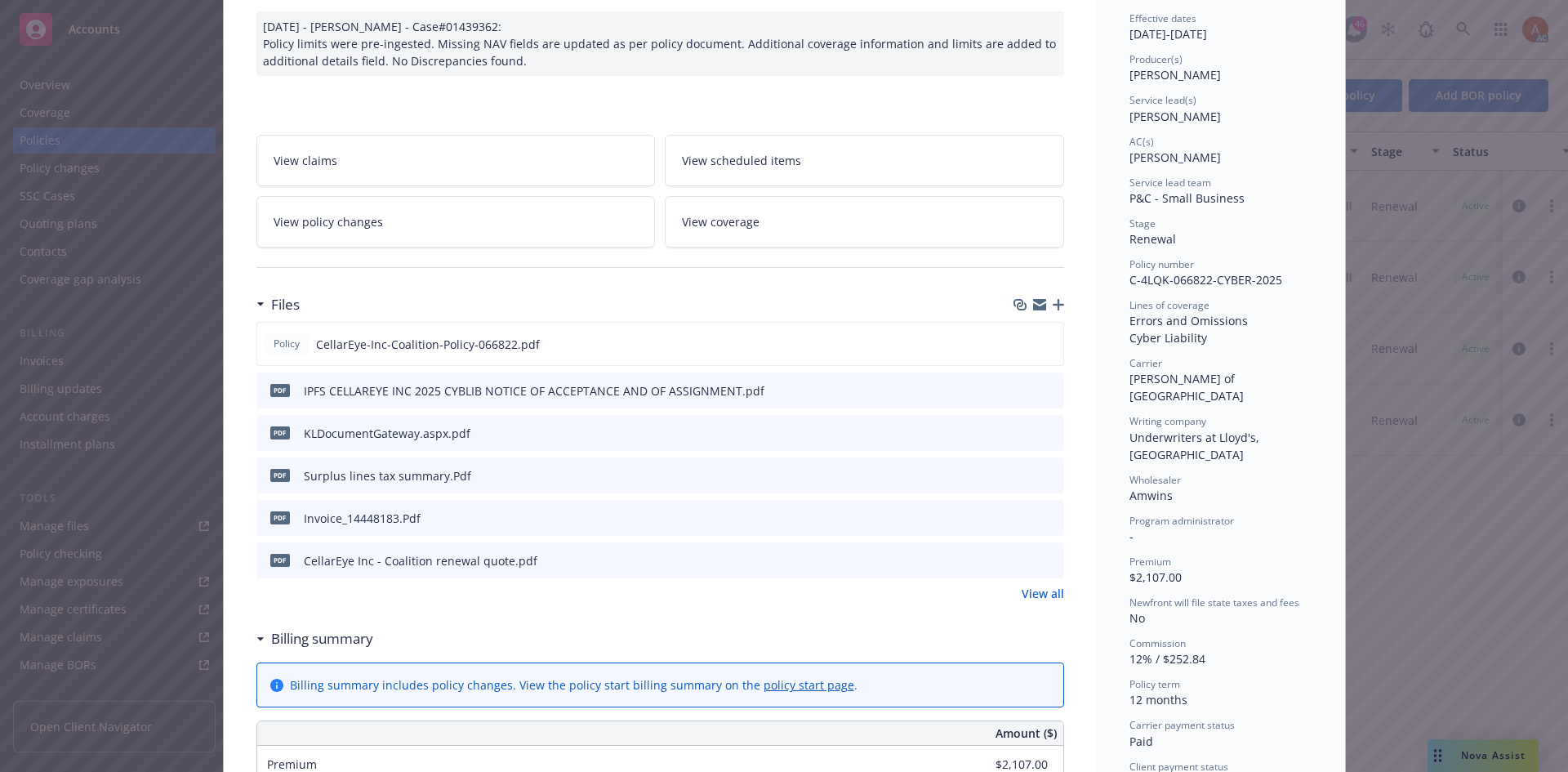
click at [1030, 595] on link "View all" at bounding box center [1044, 593] width 43 height 17
